Goal: Transaction & Acquisition: Download file/media

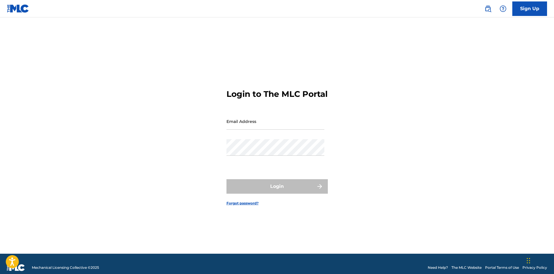
click at [259, 129] on input "Email Address" at bounding box center [276, 121] width 98 height 17
type input "[PERSON_NAME][EMAIL_ADDRESS][PERSON_NAME][DOMAIN_NAME]"
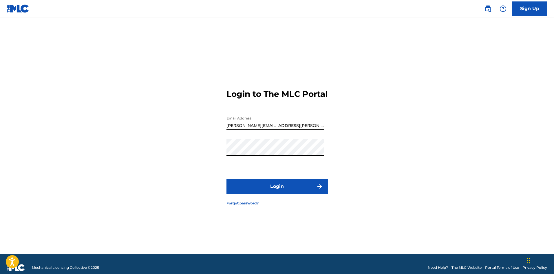
click at [227, 179] on button "Login" at bounding box center [277, 186] width 101 height 14
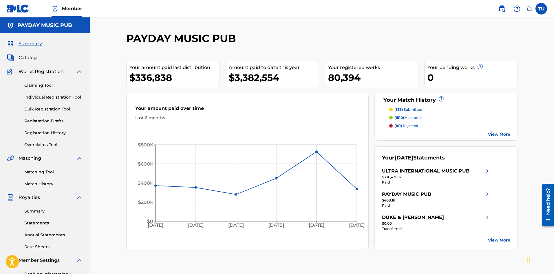
click at [49, 131] on link "Registration History" at bounding box center [53, 133] width 59 height 6
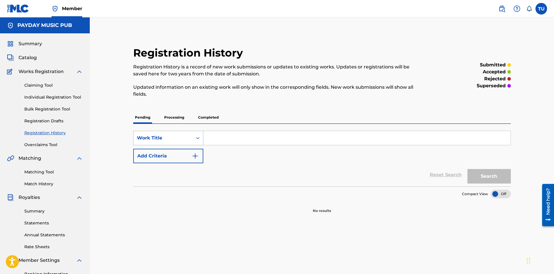
click at [167, 135] on div "Work Title" at bounding box center [163, 137] width 52 height 7
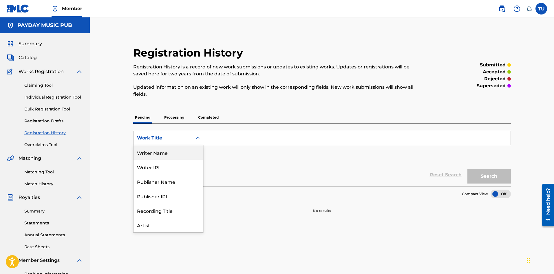
click at [162, 155] on div "Writer Name" at bounding box center [169, 152] width 70 height 14
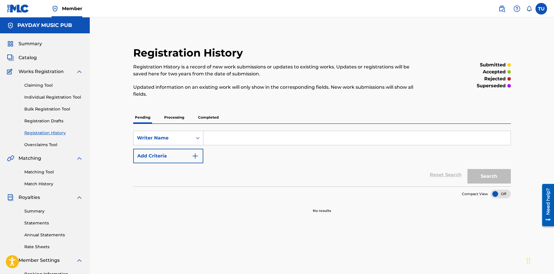
click at [227, 140] on input "Search Form" at bounding box center [356, 138] width 307 height 14
paste input "[PERSON_NAME]"
type input "[PERSON_NAME]"
click at [480, 174] on button "Search" at bounding box center [489, 176] width 43 height 14
click at [32, 59] on span "Catalog" at bounding box center [28, 57] width 18 height 7
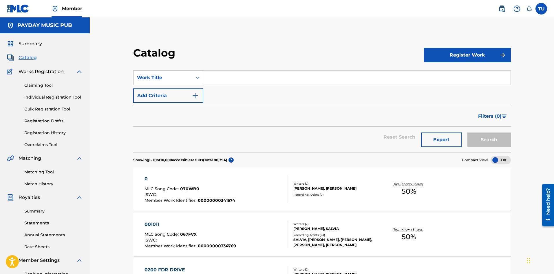
click at [173, 77] on div "Work Title" at bounding box center [163, 77] width 52 height 7
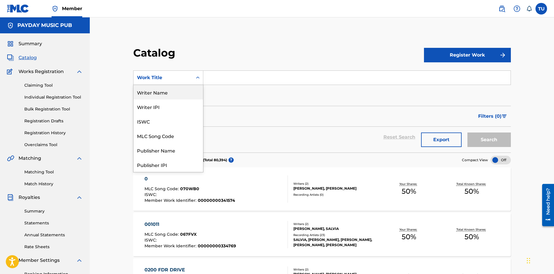
click at [169, 97] on div "Writer Name" at bounding box center [169, 92] width 70 height 14
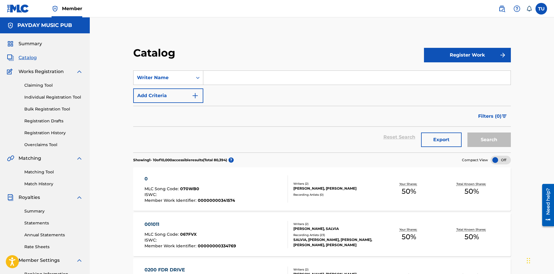
click at [233, 76] on input "Search Form" at bounding box center [356, 78] width 307 height 14
paste input "[PERSON_NAME]"
type input "[PERSON_NAME]"
click at [484, 138] on button "Search" at bounding box center [489, 139] width 43 height 14
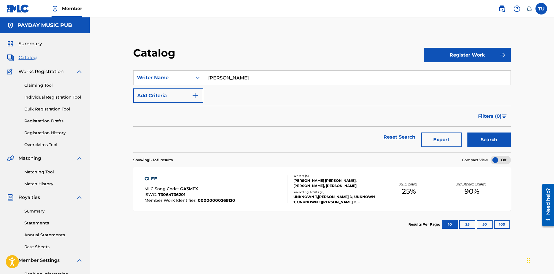
click at [366, 172] on div "GLEE MLC Song Code : GA3MTX ISWC : T3064736201 Member Work Identifier : 0000000…" at bounding box center [322, 188] width 378 height 43
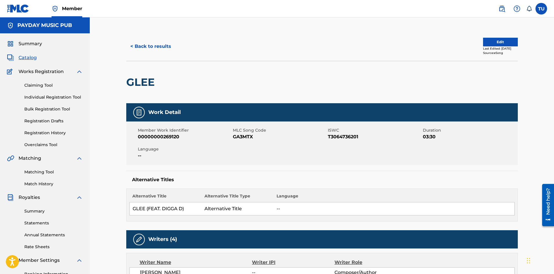
click at [142, 39] on div "< Back to results Edit Last Edited: [DATE] Source: eSong" at bounding box center [322, 46] width 392 height 29
click at [142, 39] on button "< Back to results" at bounding box center [150, 46] width 49 height 14
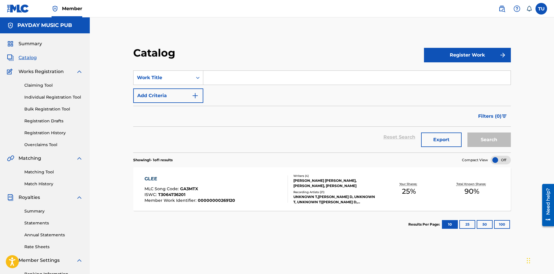
click at [222, 79] on input "Search Form" at bounding box center [356, 78] width 307 height 14
paste input "Uzoma"
type input "Uzoma"
click at [180, 76] on div "Work Title" at bounding box center [163, 77] width 52 height 7
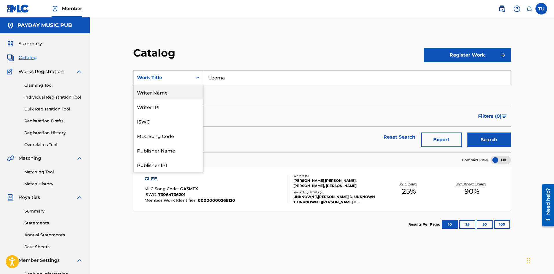
click at [177, 94] on div "Writer Name" at bounding box center [169, 92] width 70 height 14
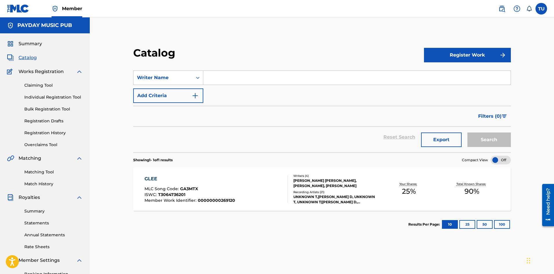
drag, startPoint x: 190, startPoint y: 86, endPoint x: 214, endPoint y: 77, distance: 25.5
click at [214, 77] on input "Search Form" at bounding box center [356, 78] width 307 height 14
paste input "Uzoma"
click at [499, 142] on button "Search" at bounding box center [489, 139] width 43 height 14
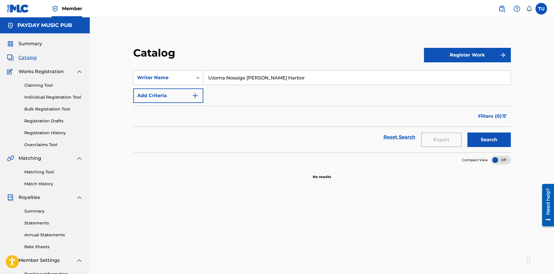
drag, startPoint x: 225, startPoint y: 74, endPoint x: 292, endPoint y: 79, distance: 66.5
click at [292, 79] on input "Uzoma Nosaige [PERSON_NAME] Harbor" at bounding box center [356, 78] width 307 height 14
click at [468, 132] on button "Search" at bounding box center [489, 139] width 43 height 14
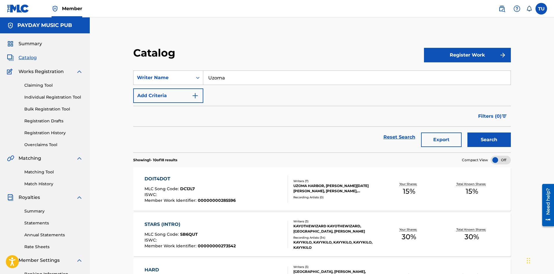
click at [240, 79] on input "Uzoma" at bounding box center [356, 78] width 307 height 14
paste input "Taurus"
type input "Taurus"
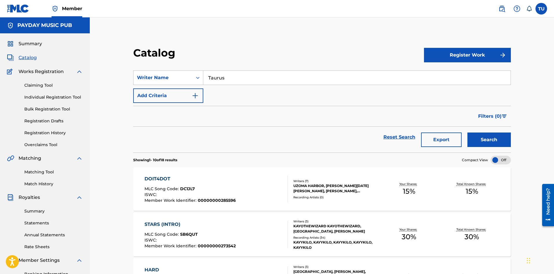
click at [492, 140] on button "Search" at bounding box center [489, 139] width 43 height 14
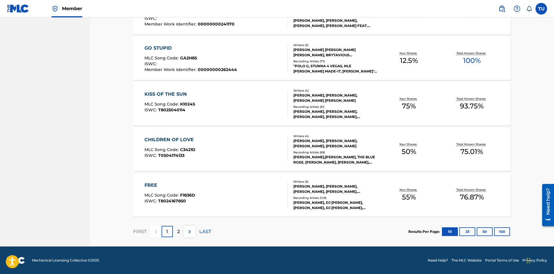
scroll to position [404, 0]
click at [172, 231] on div "1" at bounding box center [167, 230] width 11 height 11
click at [180, 230] on p "2" at bounding box center [178, 231] width 3 height 7
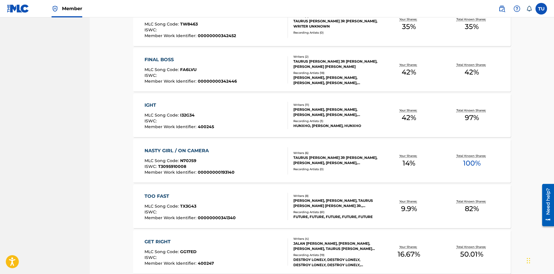
scroll to position [346, 0]
click at [213, 195] on div "TOO FAST" at bounding box center [190, 196] width 91 height 7
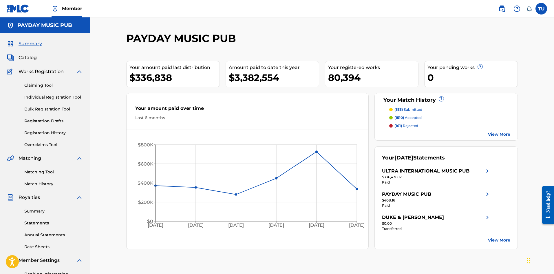
click at [32, 224] on link "Statements" at bounding box center [53, 223] width 59 height 6
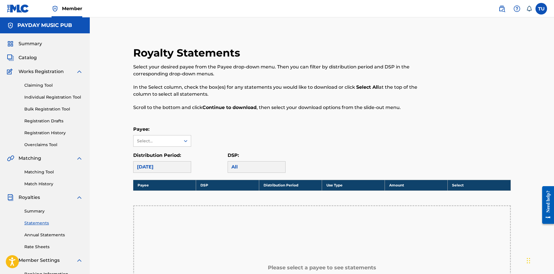
click at [34, 210] on link "Summary" at bounding box center [53, 211] width 59 height 6
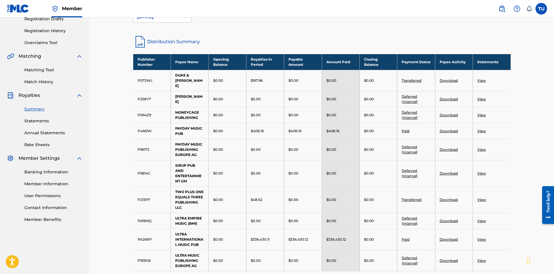
scroll to position [116, 0]
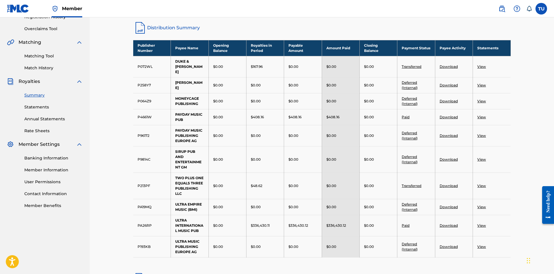
click at [448, 223] on link "Download" at bounding box center [449, 225] width 18 height 4
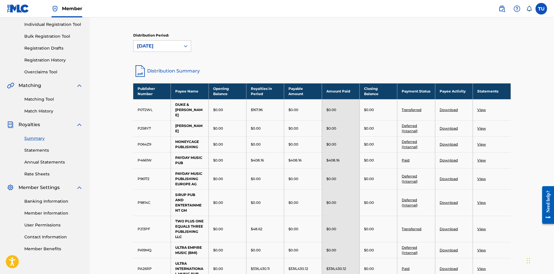
scroll to position [58, 0]
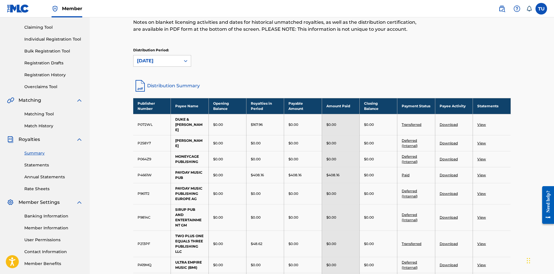
click at [34, 166] on link "Statements" at bounding box center [53, 165] width 59 height 6
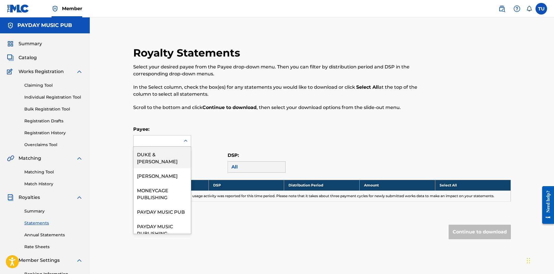
click at [152, 143] on div at bounding box center [157, 140] width 47 height 11
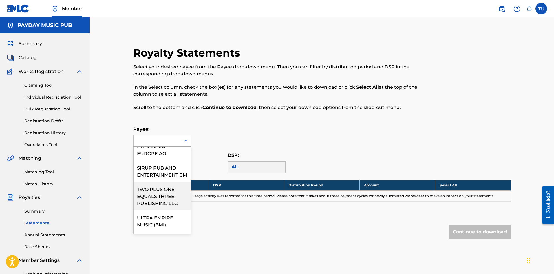
scroll to position [145, 0]
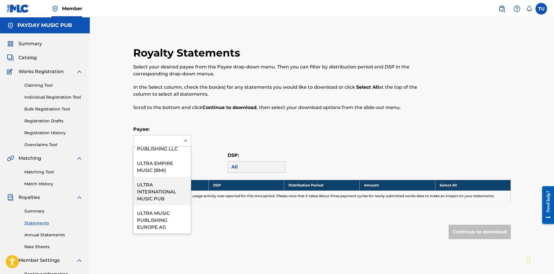
click at [155, 196] on div "ULTRA INTERNATIONAL MUSIC PUB" at bounding box center [162, 191] width 57 height 28
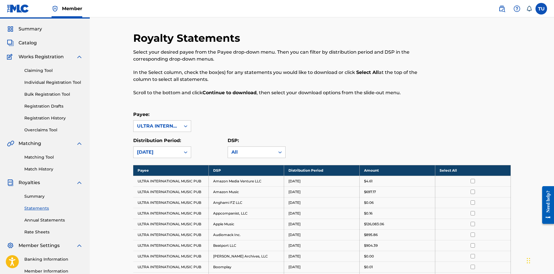
scroll to position [29, 0]
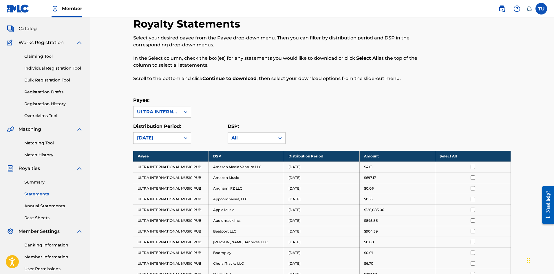
click at [473, 210] on input "checkbox" at bounding box center [473, 209] width 4 height 4
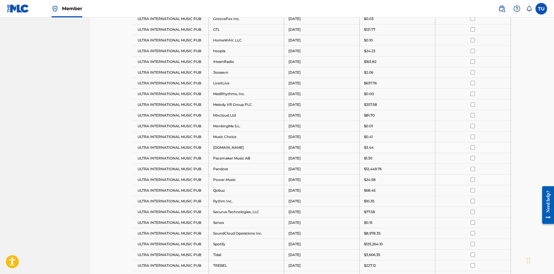
scroll to position [319, 0]
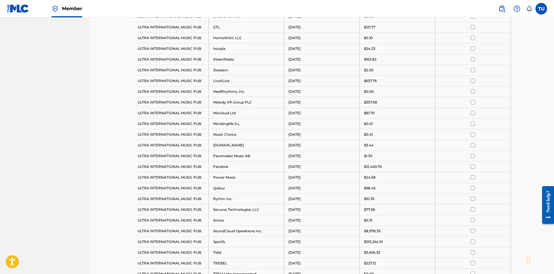
click at [475, 239] on td at bounding box center [473, 241] width 76 height 11
click at [472, 242] on input "checkbox" at bounding box center [473, 241] width 4 height 4
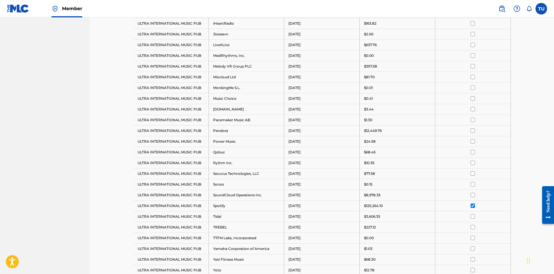
scroll to position [435, 0]
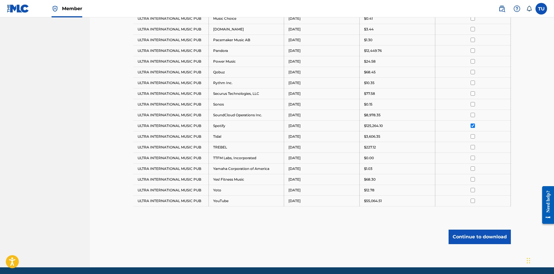
click at [468, 236] on button "Continue to download" at bounding box center [480, 236] width 62 height 14
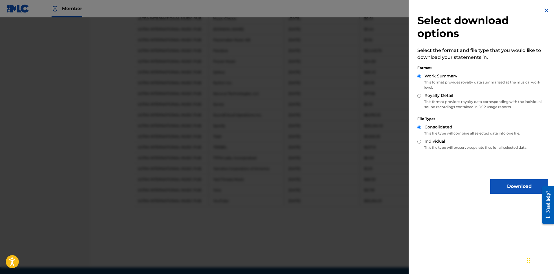
click at [421, 98] on div "Royalty Detail" at bounding box center [482, 95] width 131 height 7
click at [419, 96] on input "Royalty Detail" at bounding box center [419, 96] width 4 height 4
radio input "true"
click at [508, 180] on button "Download" at bounding box center [519, 186] width 58 height 14
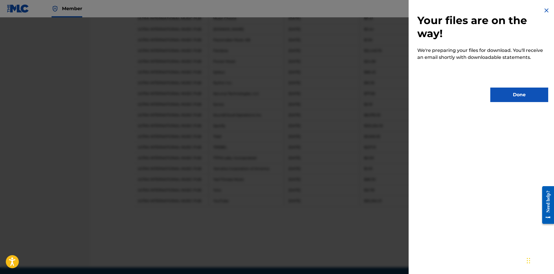
click at [508, 92] on button "Done" at bounding box center [519, 94] width 58 height 14
